Goal: Communication & Community: Answer question/provide support

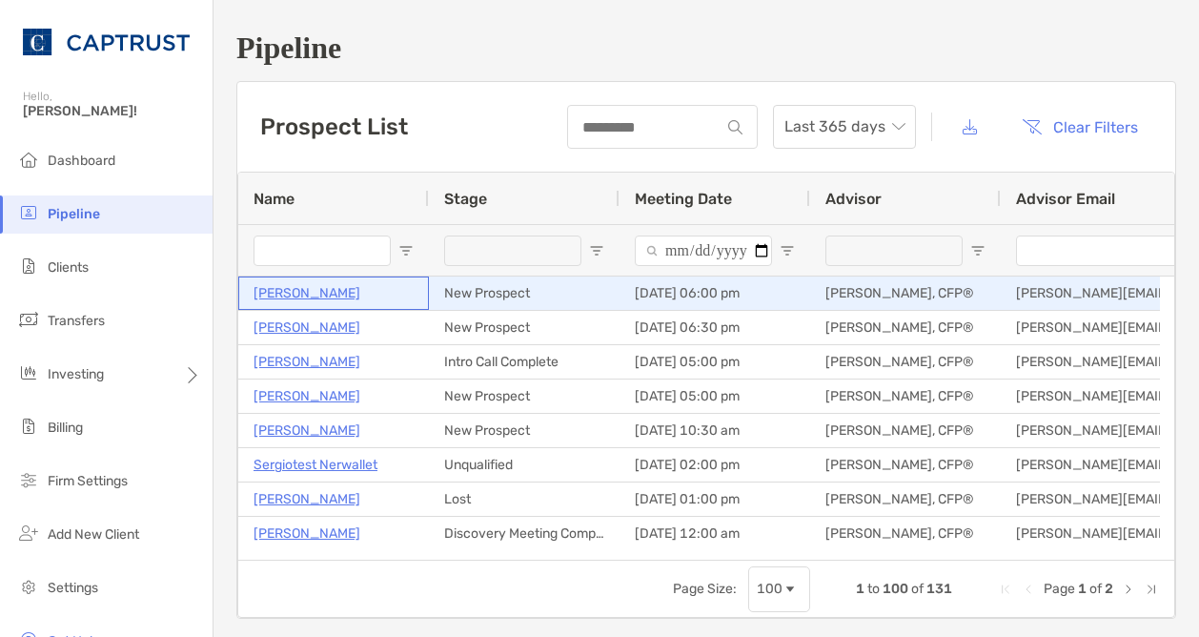
click at [293, 295] on p "Bhavik Patel" at bounding box center [307, 293] width 107 height 24
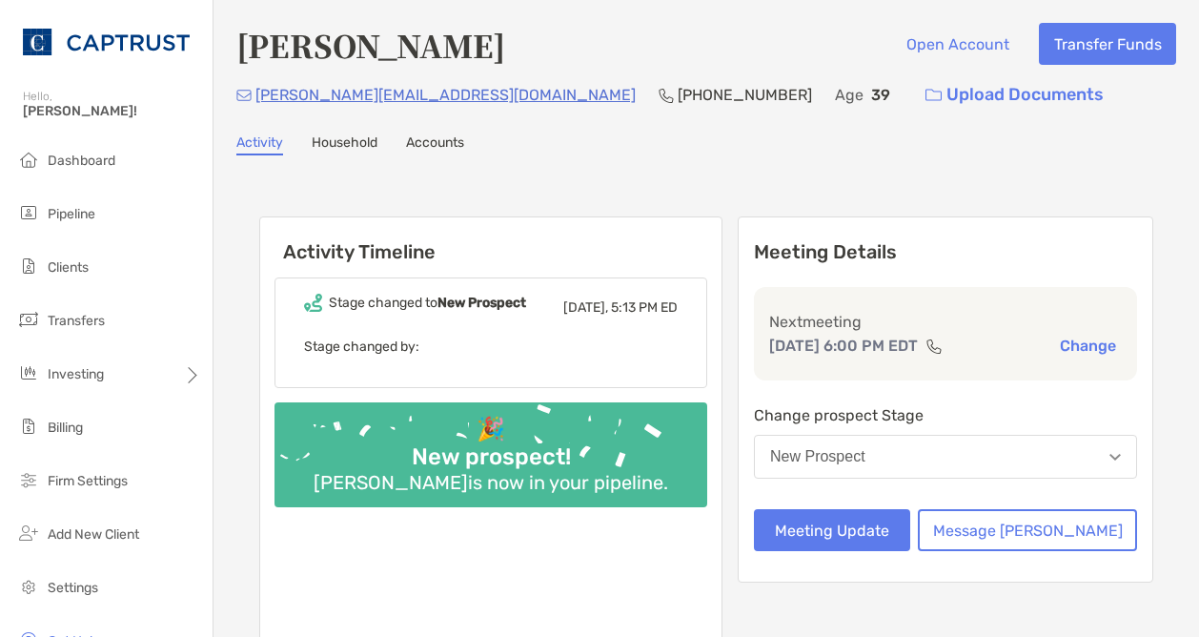
click at [688, 27] on div "Bhavik Patel Open Account Transfer Funds" at bounding box center [706, 45] width 940 height 44
click at [56, 222] on li "Pipeline" at bounding box center [106, 214] width 213 height 38
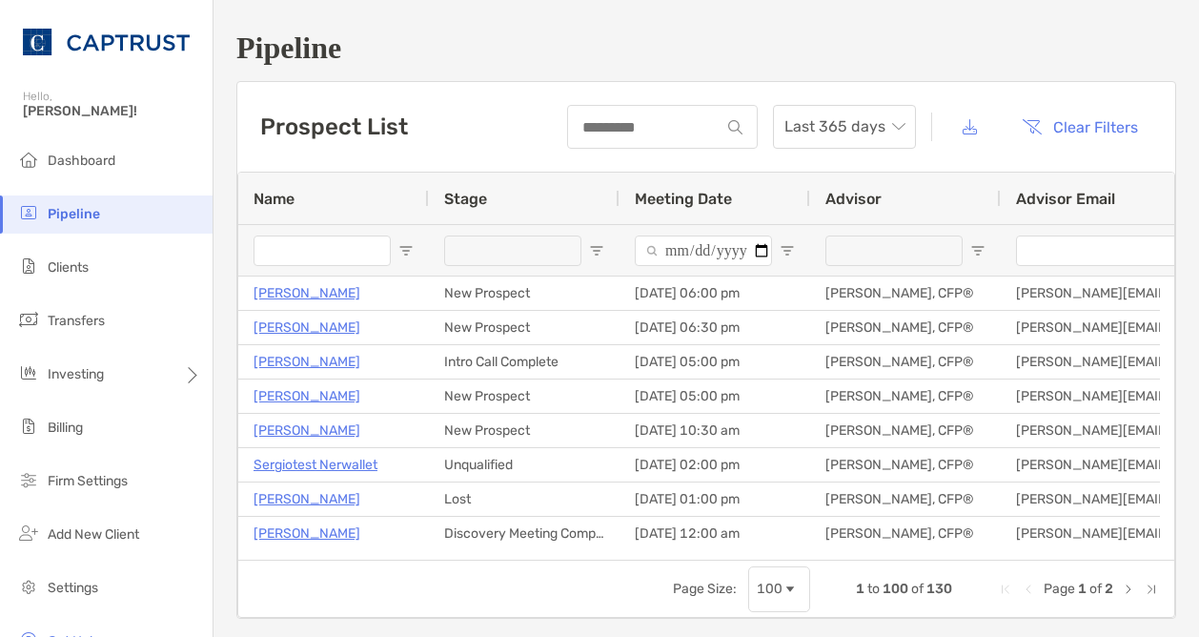
click at [287, 239] on input "Name Filter Input" at bounding box center [322, 250] width 137 height 31
type input "*"
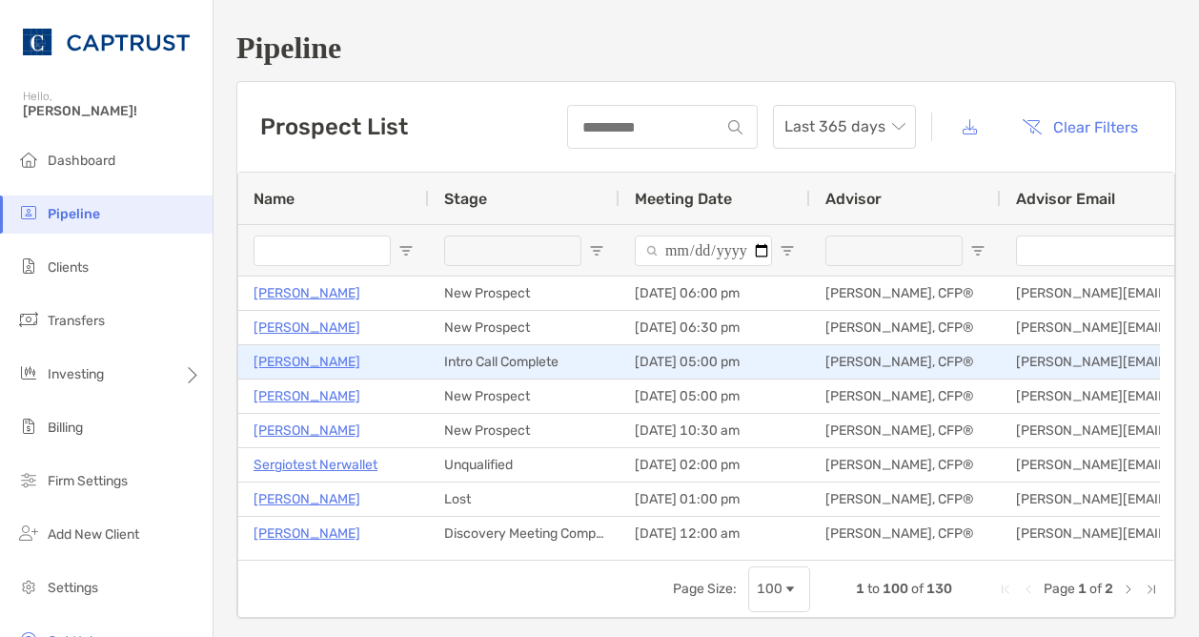
click at [334, 369] on p "[PERSON_NAME]" at bounding box center [307, 362] width 107 height 24
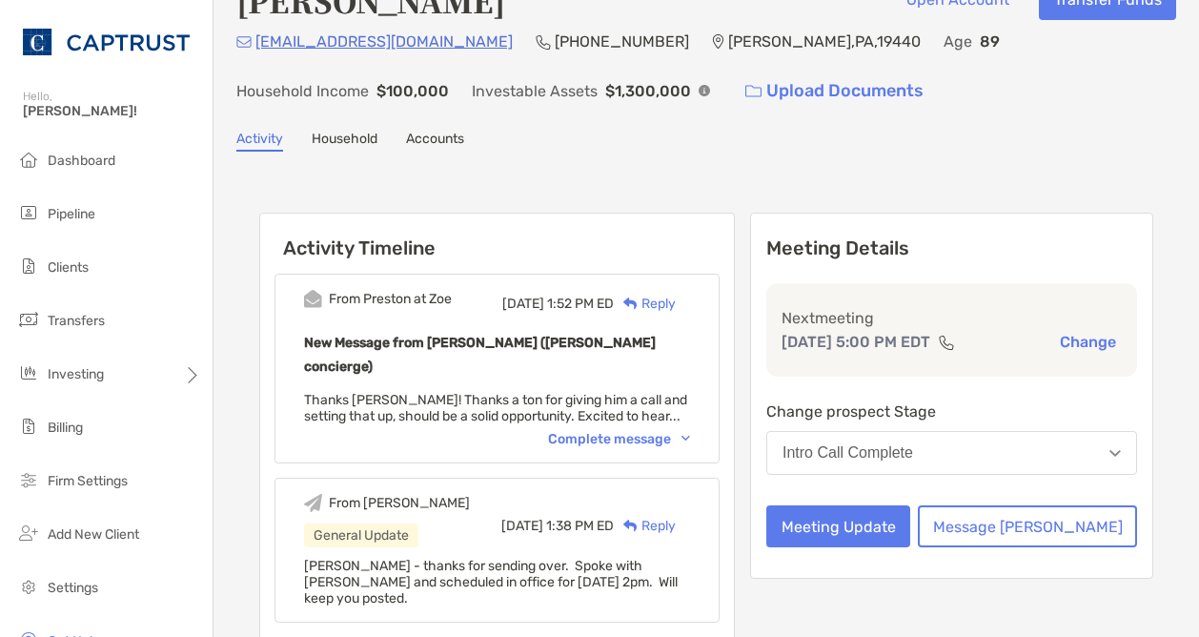
scroll to position [44, 0]
click at [676, 306] on div "Reply" at bounding box center [645, 305] width 62 height 20
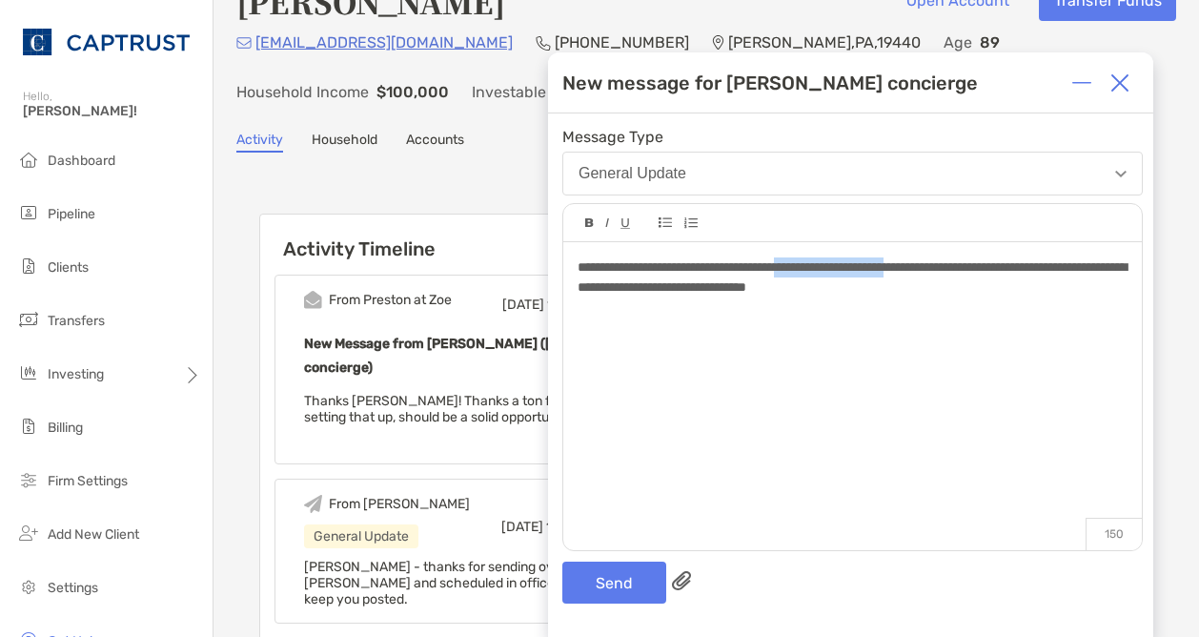
drag, startPoint x: 967, startPoint y: 265, endPoint x: 824, endPoint y: 264, distance: 143.0
click at [824, 264] on span "**********" at bounding box center [852, 276] width 549 height 33
click at [1110, 268] on span "**********" at bounding box center [852, 276] width 549 height 33
click at [614, 573] on button "Send" at bounding box center [614, 582] width 104 height 42
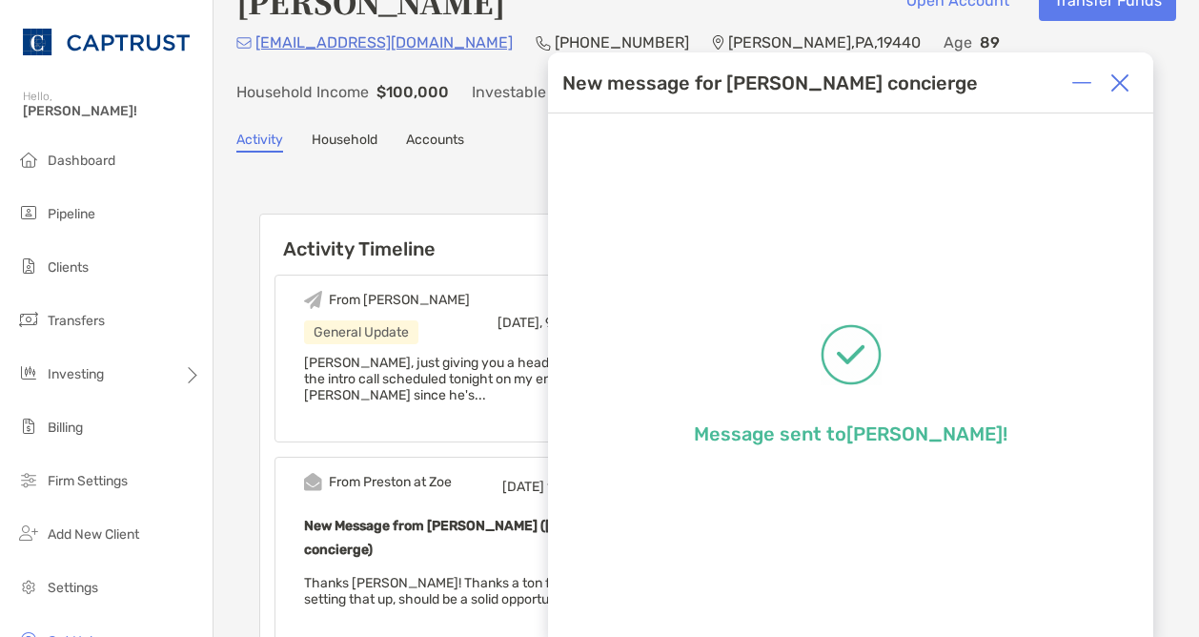
click at [1126, 86] on img at bounding box center [1120, 82] width 19 height 19
